Goal: Information Seeking & Learning: Learn about a topic

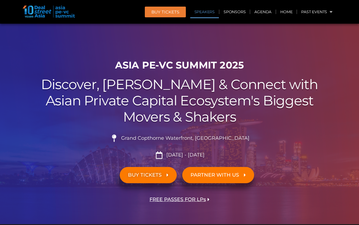
click at [195, 10] on link "Speakers" at bounding box center [204, 12] width 29 height 13
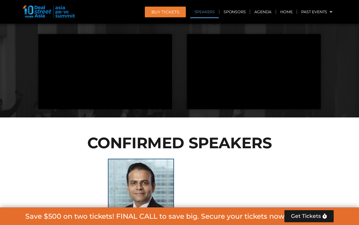
scroll to position [622, 0]
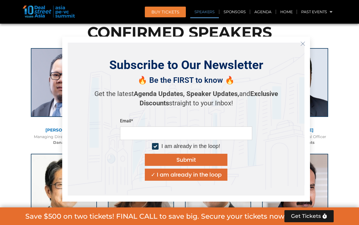
click at [302, 44] on icon "Close" at bounding box center [302, 43] width 5 height 5
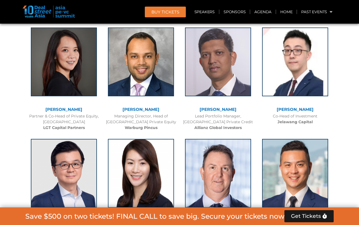
scroll to position [865, 0]
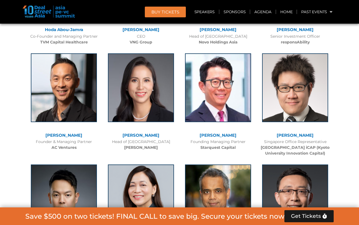
scroll to position [0, 0]
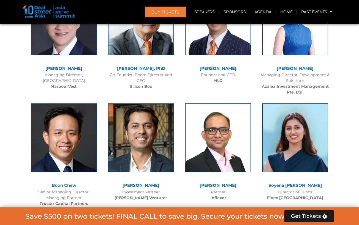
scroll to position [2987, 0]
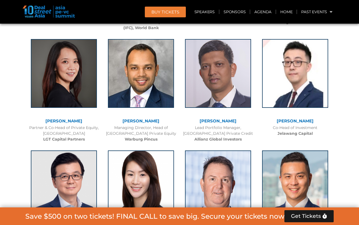
scroll to position [855, 0]
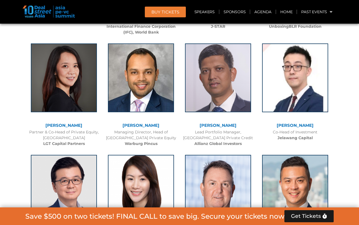
click at [295, 123] on link "Looi Wen Jie" at bounding box center [295, 125] width 37 height 5
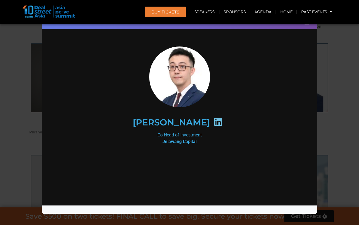
scroll to position [0, 0]
click at [214, 123] on icon at bounding box center [218, 121] width 9 height 9
click at [187, 125] on h2 "Looi Wen Jie" at bounding box center [171, 122] width 77 height 9
click at [214, 123] on icon at bounding box center [218, 121] width 9 height 9
click at [13, 126] on div "Speaker Profile ×" at bounding box center [179, 112] width 359 height 225
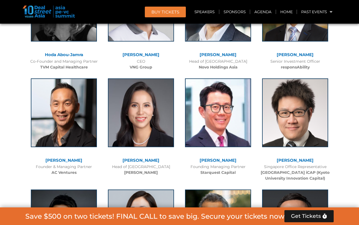
scroll to position [2328, 0]
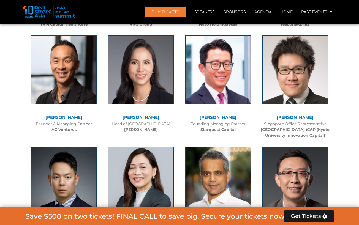
click at [63, 115] on link "Adrian Li" at bounding box center [63, 117] width 37 height 5
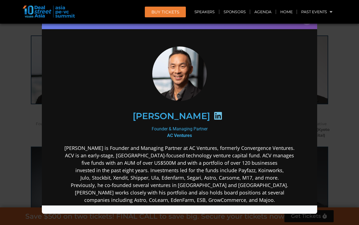
scroll to position [0, 0]
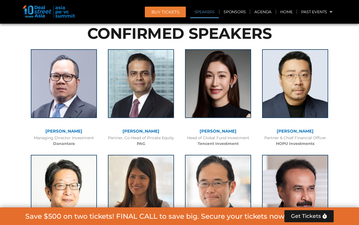
scroll to position [638, 0]
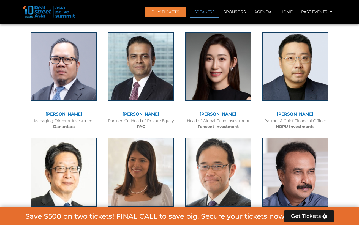
click at [220, 113] on link "[PERSON_NAME]" at bounding box center [218, 113] width 37 height 5
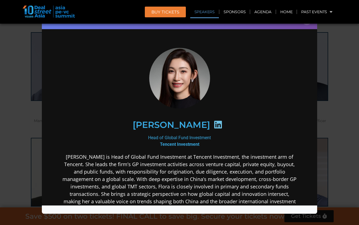
scroll to position [0, 0]
click at [214, 125] on icon at bounding box center [218, 124] width 9 height 9
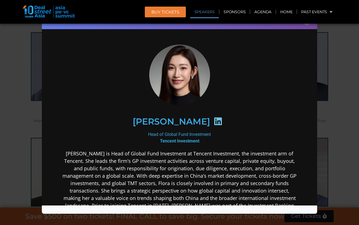
scroll to position [4, 0]
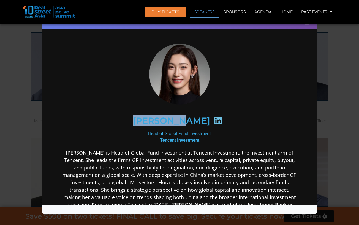
drag, startPoint x: 148, startPoint y: 118, endPoint x: 191, endPoint y: 118, distance: 43.2
click at [191, 118] on div "[PERSON_NAME]" at bounding box center [179, 121] width 214 height 28
copy h2 "[PERSON_NAME]"
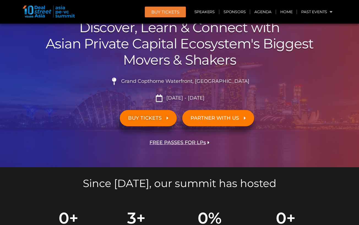
scroll to position [58, 0]
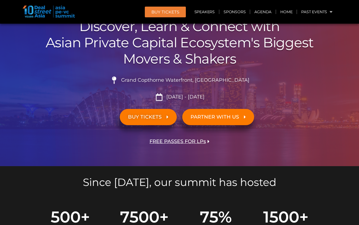
click at [204, 141] on span "FREE PASSES FOR LPs" at bounding box center [177, 141] width 56 height 5
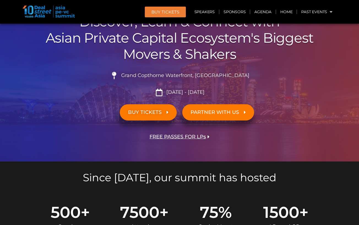
scroll to position [63, 0]
click at [154, 114] on span "BUY TICKETS" at bounding box center [145, 112] width 34 height 5
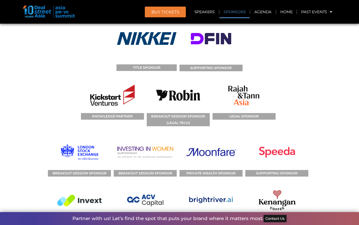
scroll to position [5962, 0]
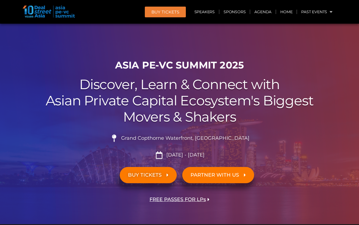
click at [226, 177] on span "PARTNER WITH US" at bounding box center [215, 175] width 48 height 5
click at [178, 13] on span "BUY Tickets" at bounding box center [165, 12] width 28 height 4
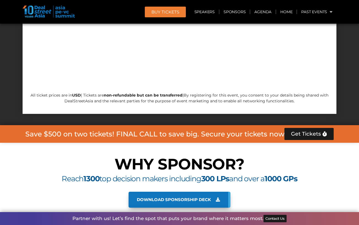
scroll to position [5307, 0]
